Goal: Check status: Check status

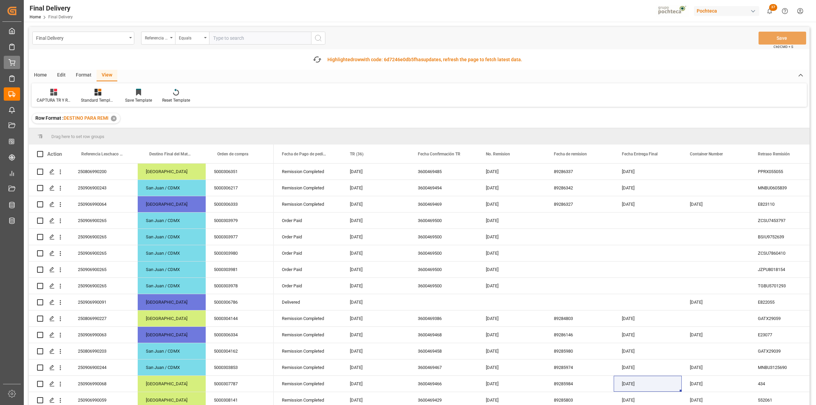
scroll to position [0, 68]
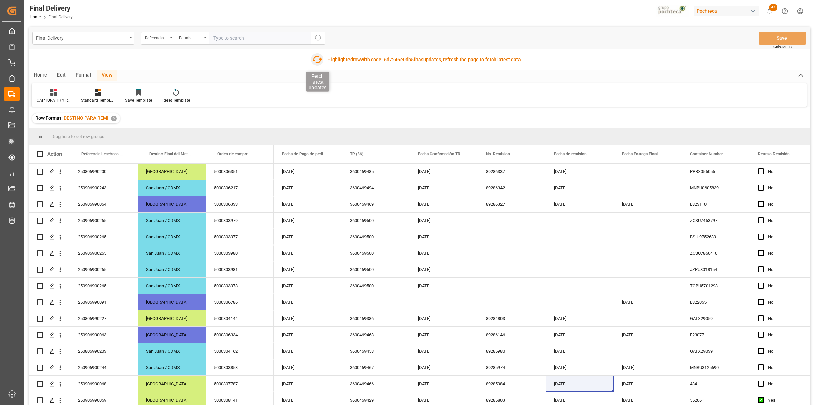
click at [317, 59] on icon "button" at bounding box center [316, 59] width 11 height 11
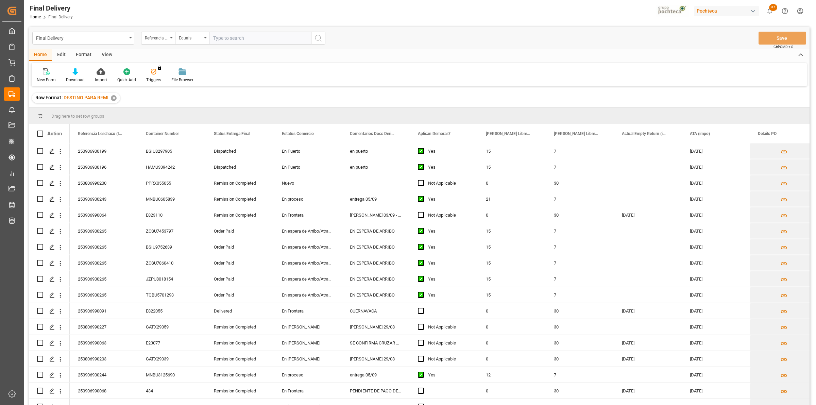
click at [108, 56] on div "View" at bounding box center [107, 55] width 21 height 12
click at [50, 74] on div at bounding box center [43, 71] width 13 height 7
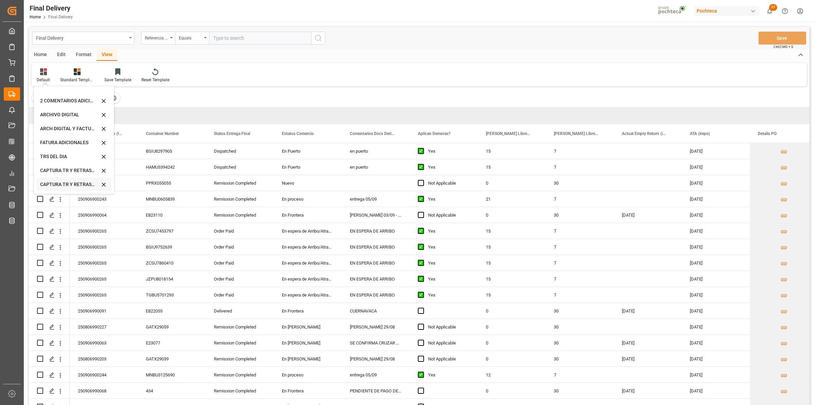
click at [65, 185] on div "CAPTURA TR Y RETRASO CON ENTREGA Y SUCURSAL" at bounding box center [69, 184] width 59 height 7
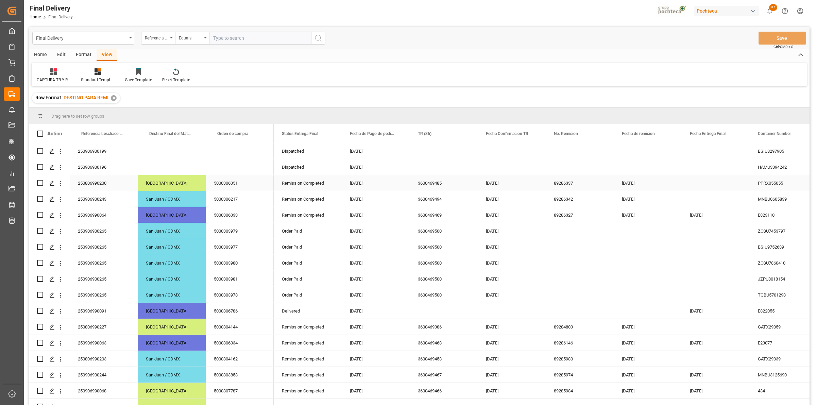
click at [569, 188] on div "89286337" at bounding box center [579, 183] width 68 height 16
click at [554, 236] on div "Press SPACE to select this row." at bounding box center [579, 231] width 68 height 16
drag, startPoint x: 587, startPoint y: 244, endPoint x: 587, endPoint y: 239, distance: 5.1
click at [587, 244] on div "Press SPACE to select this row." at bounding box center [579, 247] width 68 height 16
click at [580, 235] on div "Press SPACE to select this row." at bounding box center [579, 231] width 68 height 16
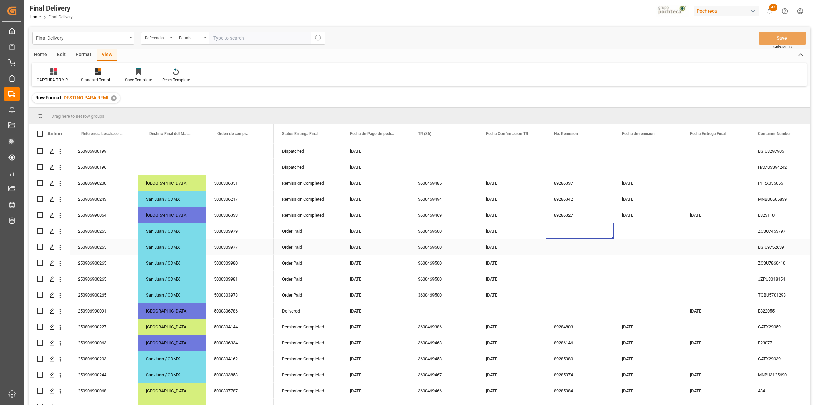
click at [580, 247] on div "Press SPACE to select this row." at bounding box center [579, 247] width 68 height 16
click at [372, 98] on div "Row Format : DESTINO PARA REMI ✕" at bounding box center [419, 97] width 780 height 19
